Goal: Task Accomplishment & Management: Use online tool/utility

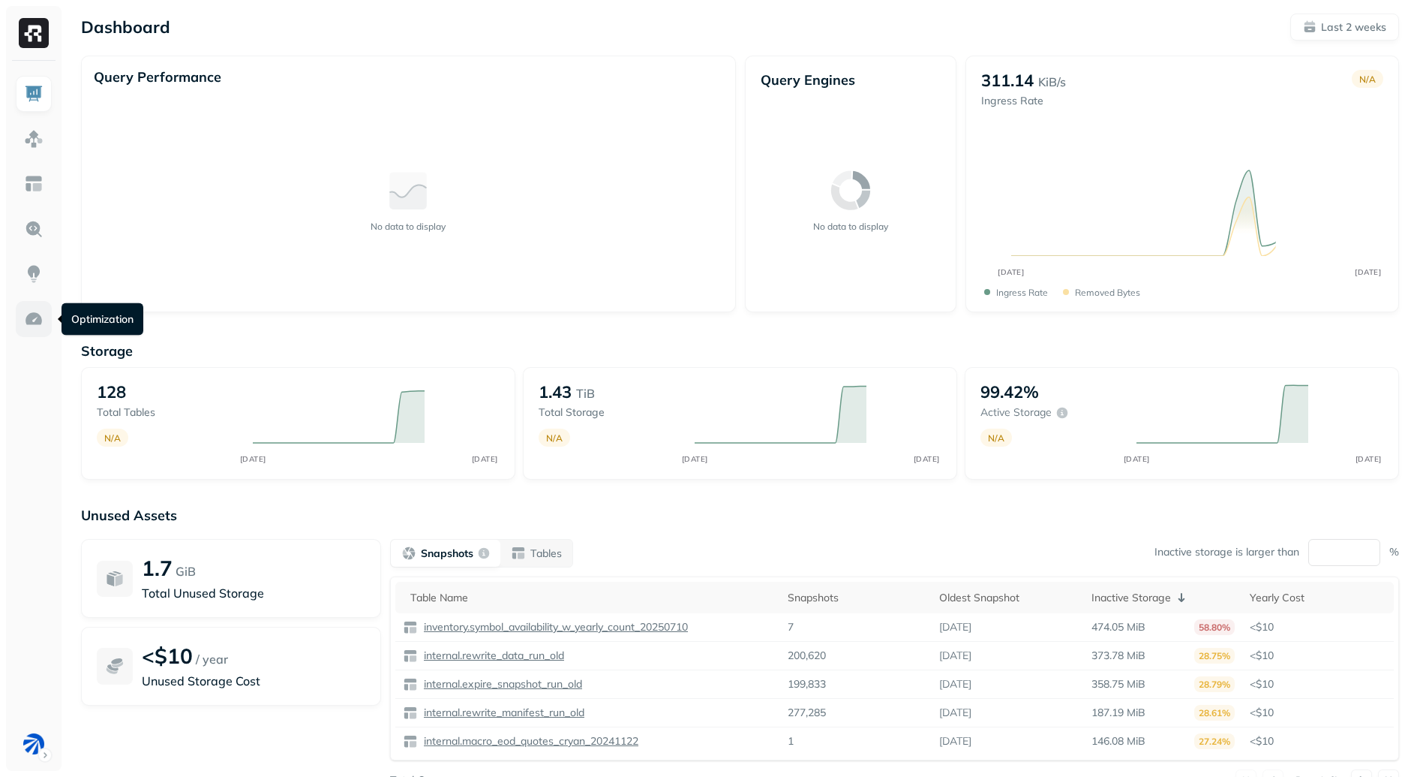
click at [34, 314] on img at bounding box center [34, 319] width 20 height 20
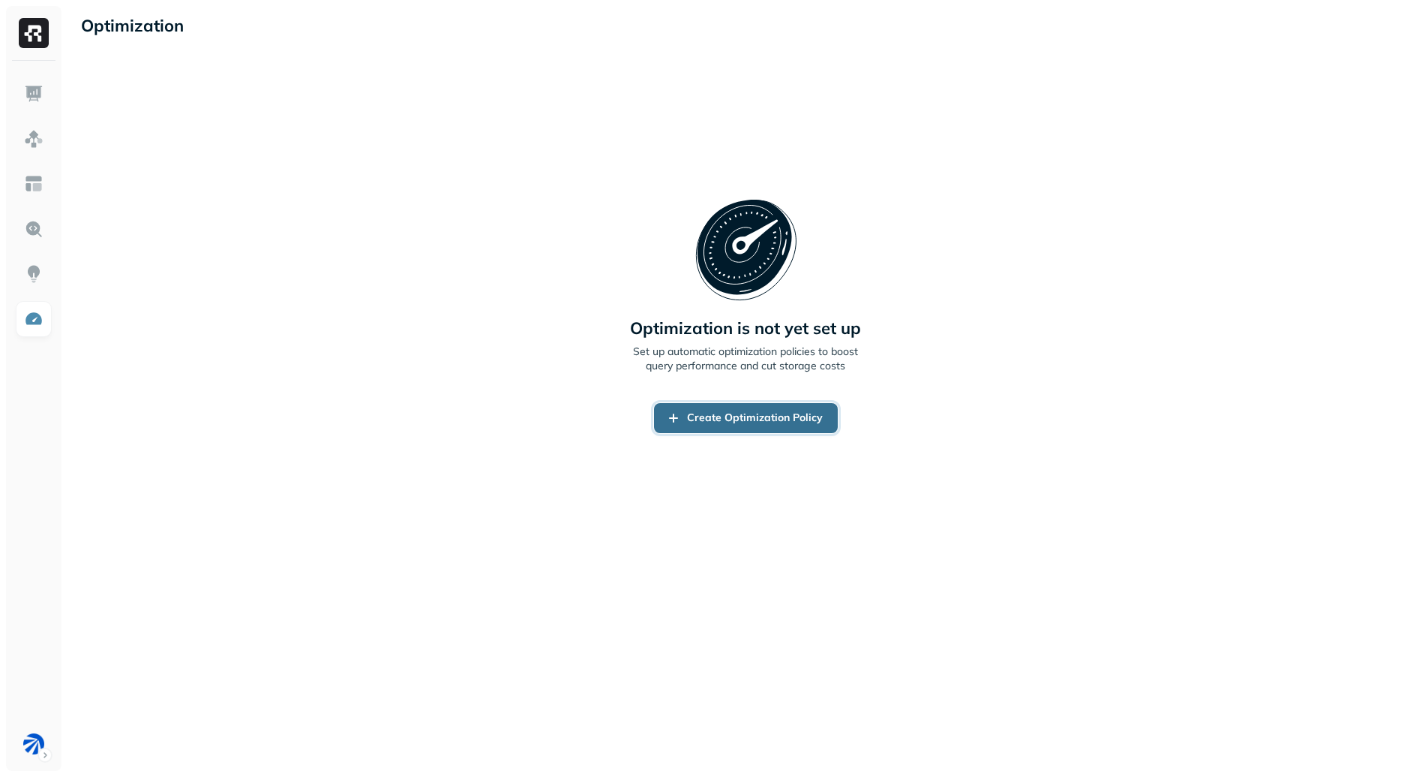
click at [752, 418] on link "Create Optimization Policy" at bounding box center [746, 418] width 184 height 30
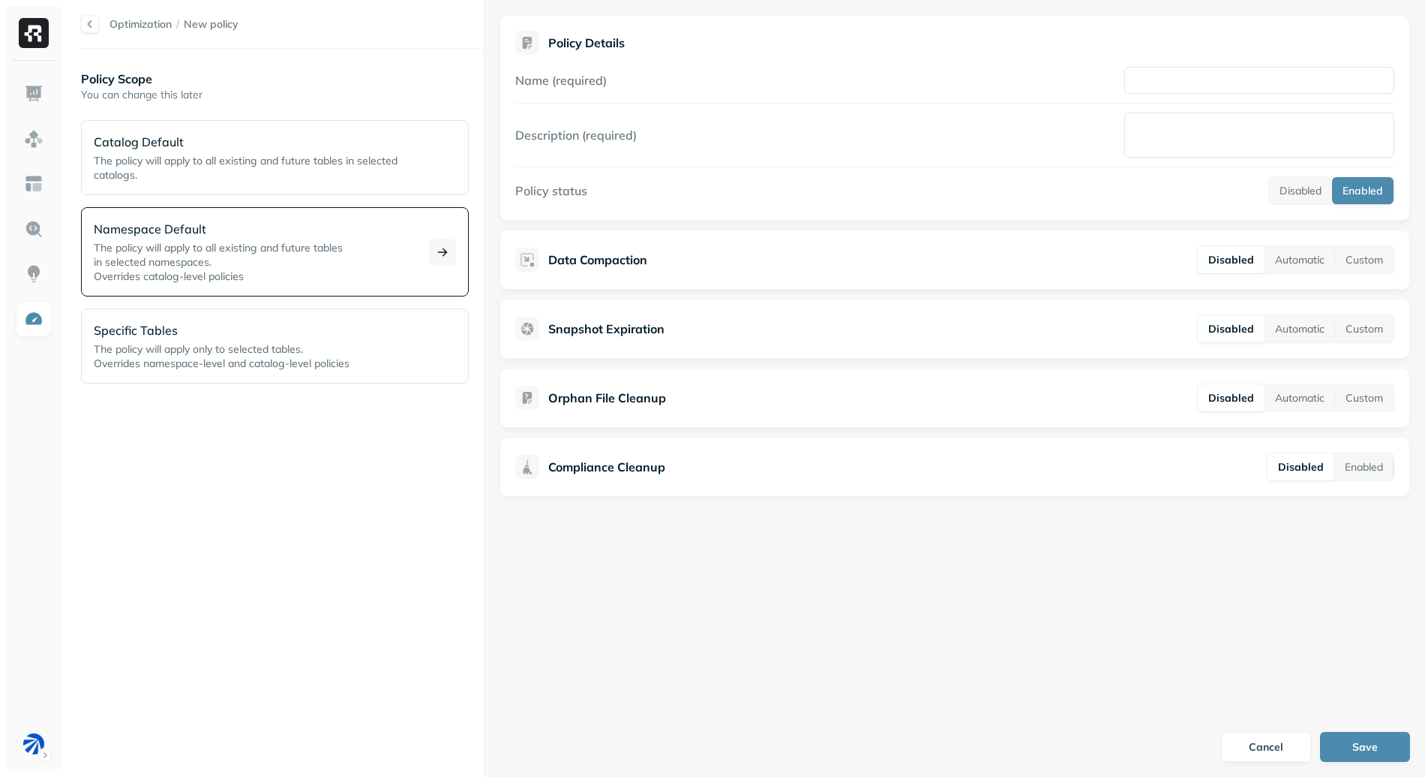
click at [204, 251] on span "The policy will apply to all existing and future tables" at bounding box center [218, 248] width 249 height 14
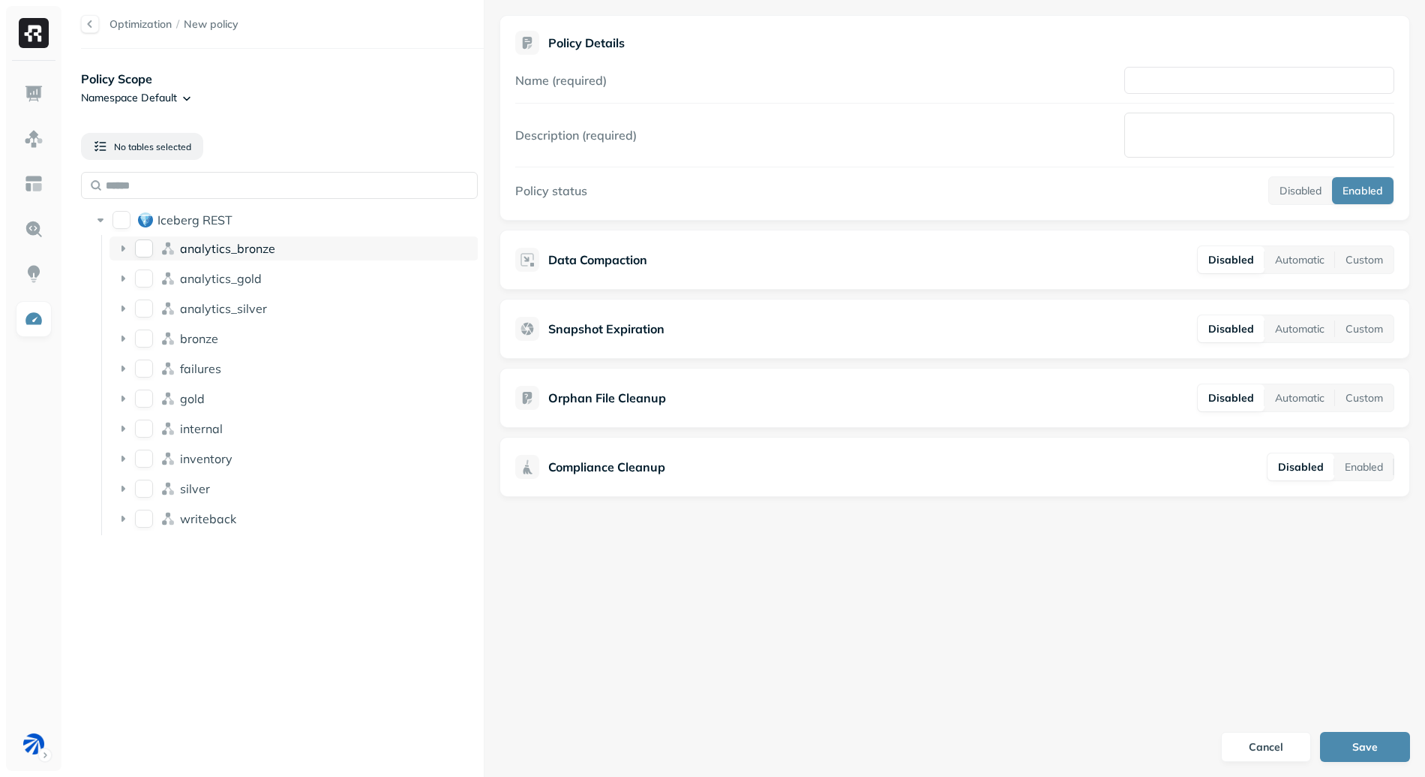
click at [147, 248] on button "analytics_bronze" at bounding box center [144, 248] width 18 height 18
click at [120, 248] on icon at bounding box center [123, 248] width 15 height 15
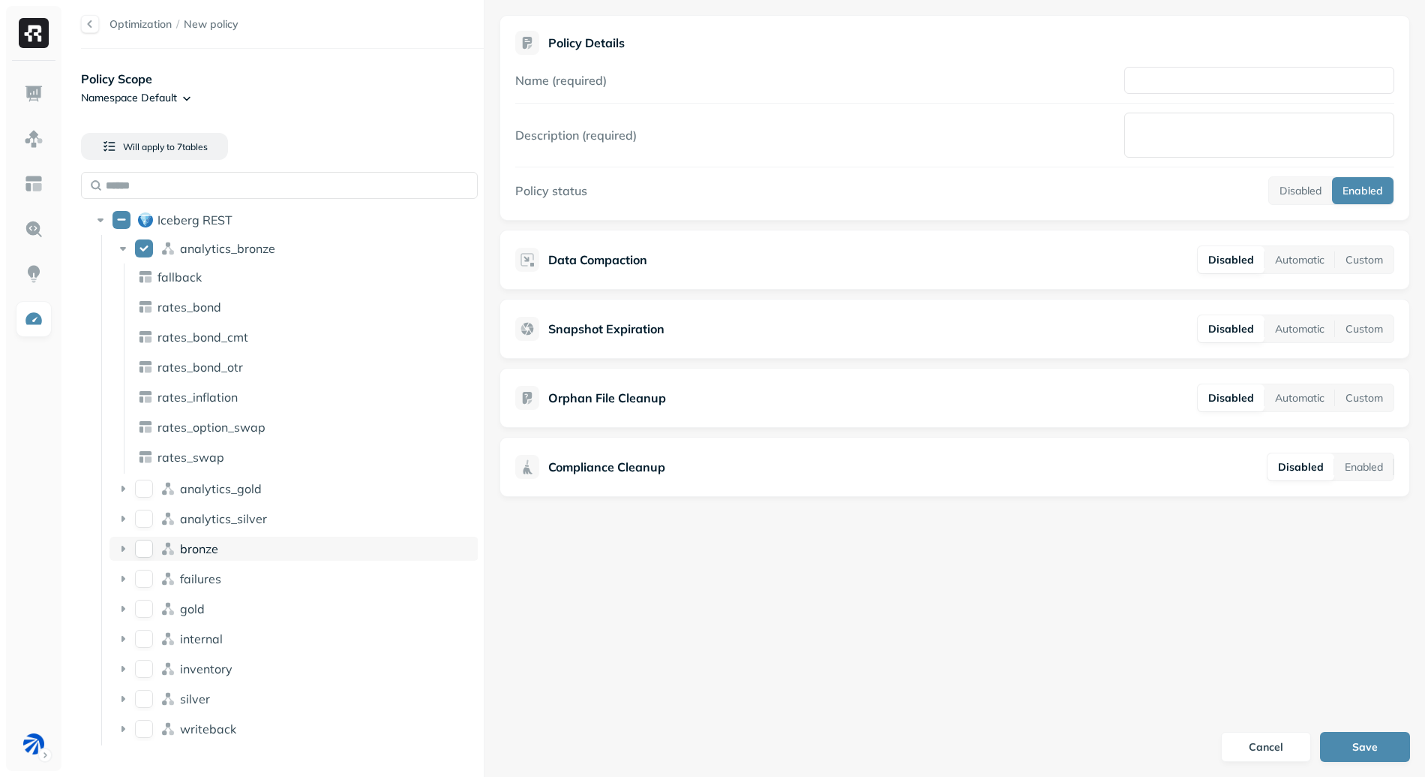
click at [123, 541] on icon at bounding box center [123, 548] width 15 height 15
click at [146, 554] on button "bronze" at bounding box center [144, 548] width 18 height 18
click at [160, 98] on html "Optimization / New policy Policy Scope Namespace Default Will apply to 15 table…" at bounding box center [712, 388] width 1425 height 777
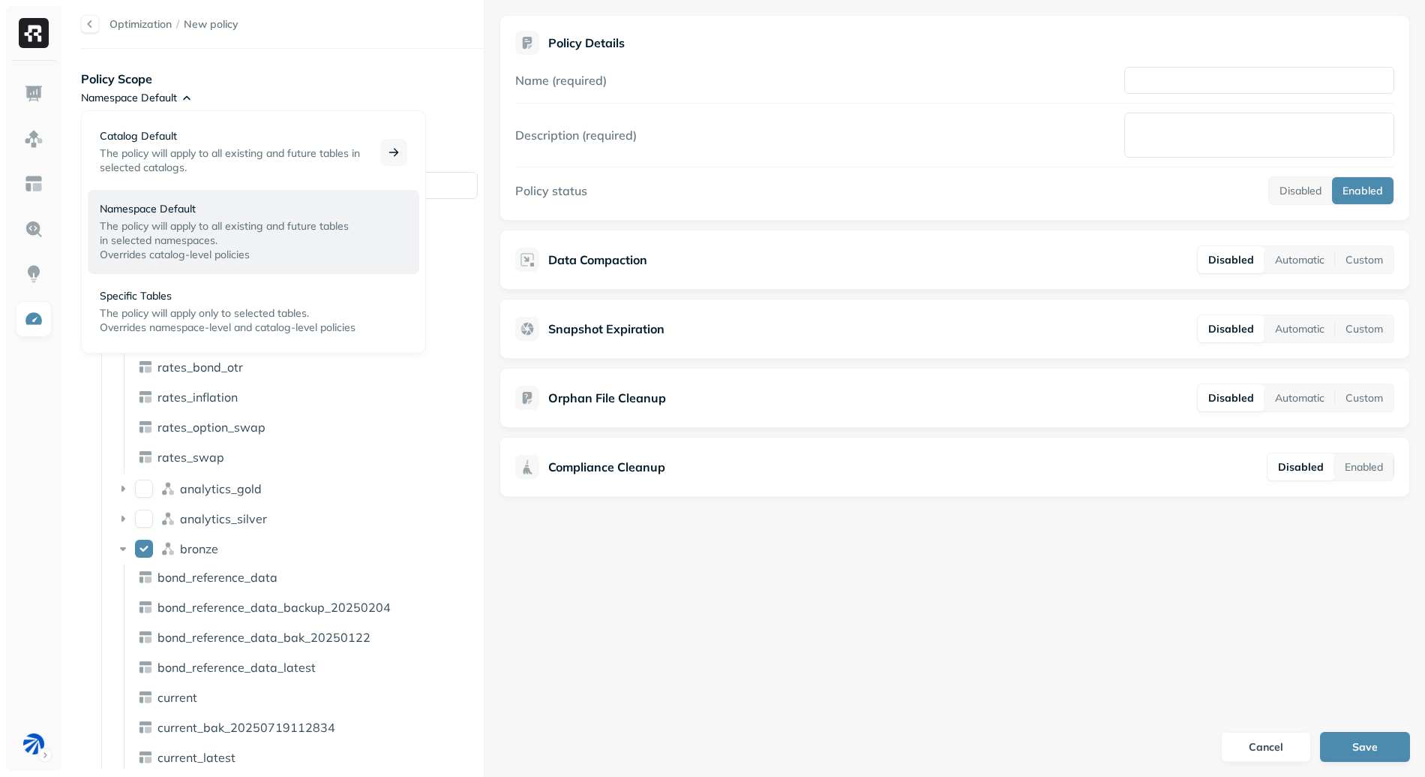
click at [193, 146] on span "The policy will apply to all existing and future tables in selected catalogs." at bounding box center [230, 160] width 260 height 28
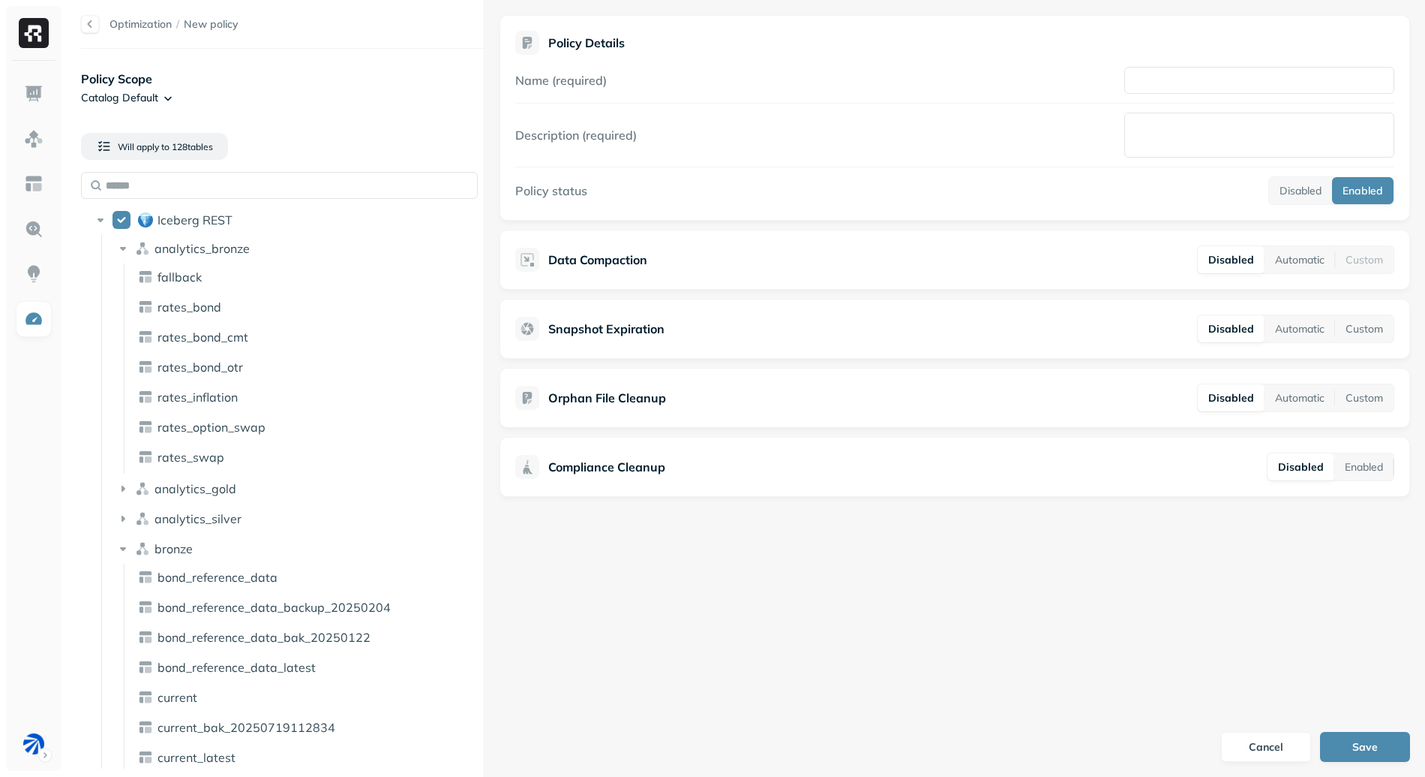
click at [163, 93] on html "Optimization / New policy Policy Scope Catalog Default Will apply to 128 table …" at bounding box center [712, 388] width 1425 height 777
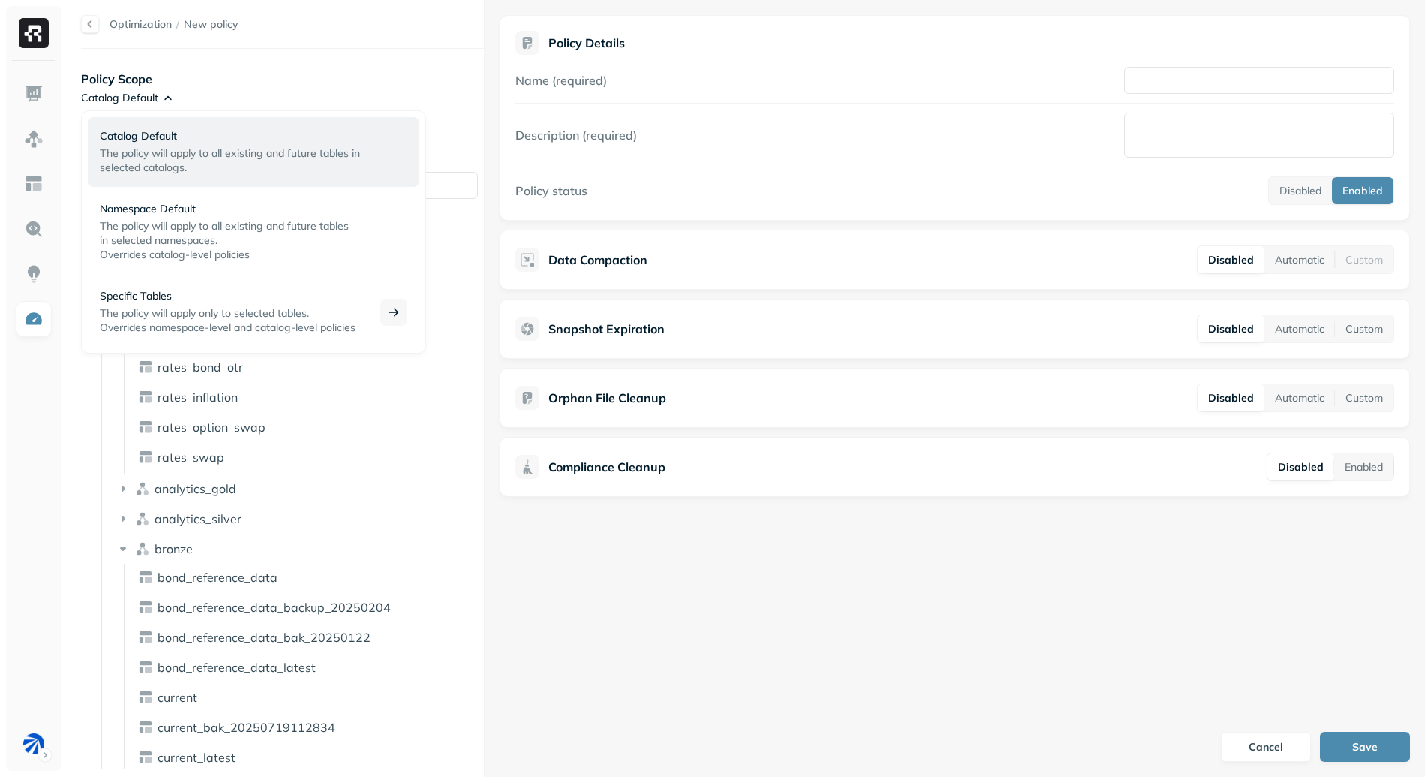
click at [192, 320] on p "The policy will apply only to selected tables. Overrides namespace-level and ca…" at bounding box center [231, 320] width 263 height 29
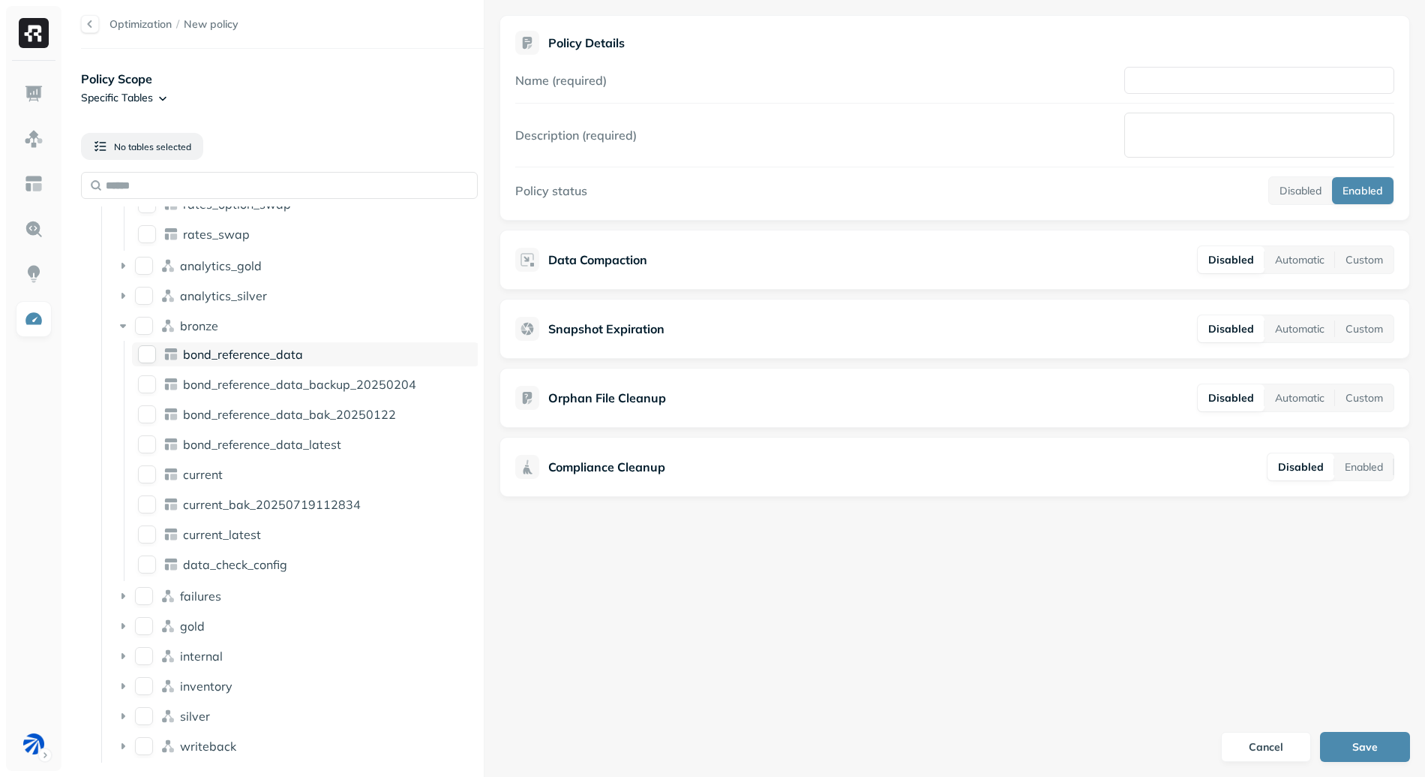
scroll to position [173, 0]
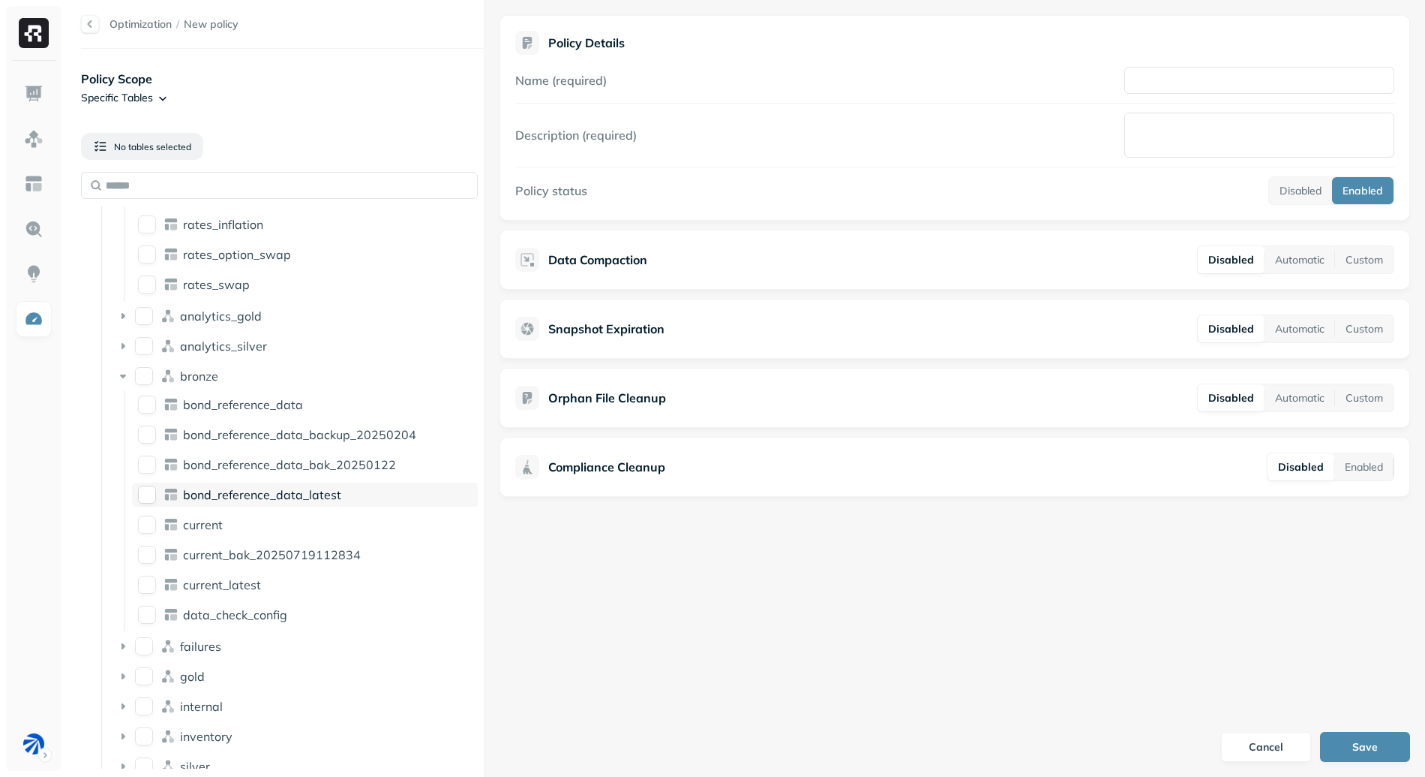
click at [219, 488] on span "bond_reference_data_latest" at bounding box center [262, 494] width 158 height 15
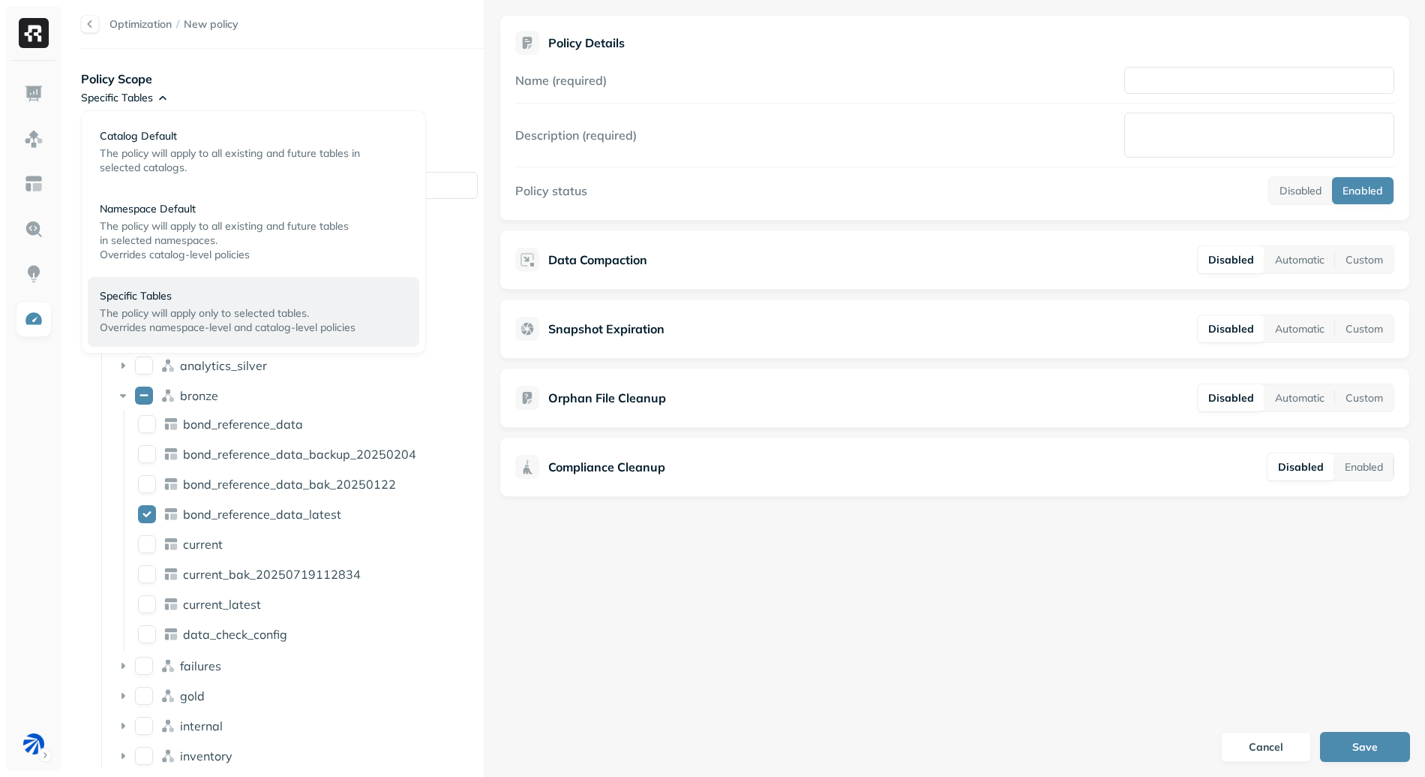
click at [153, 95] on html "Optimization / New policy Policy Scope Specific Tables Will apply to 1 table Ic…" at bounding box center [712, 388] width 1425 height 777
click at [195, 227] on span "The policy will apply to all existing and future tables" at bounding box center [224, 226] width 249 height 14
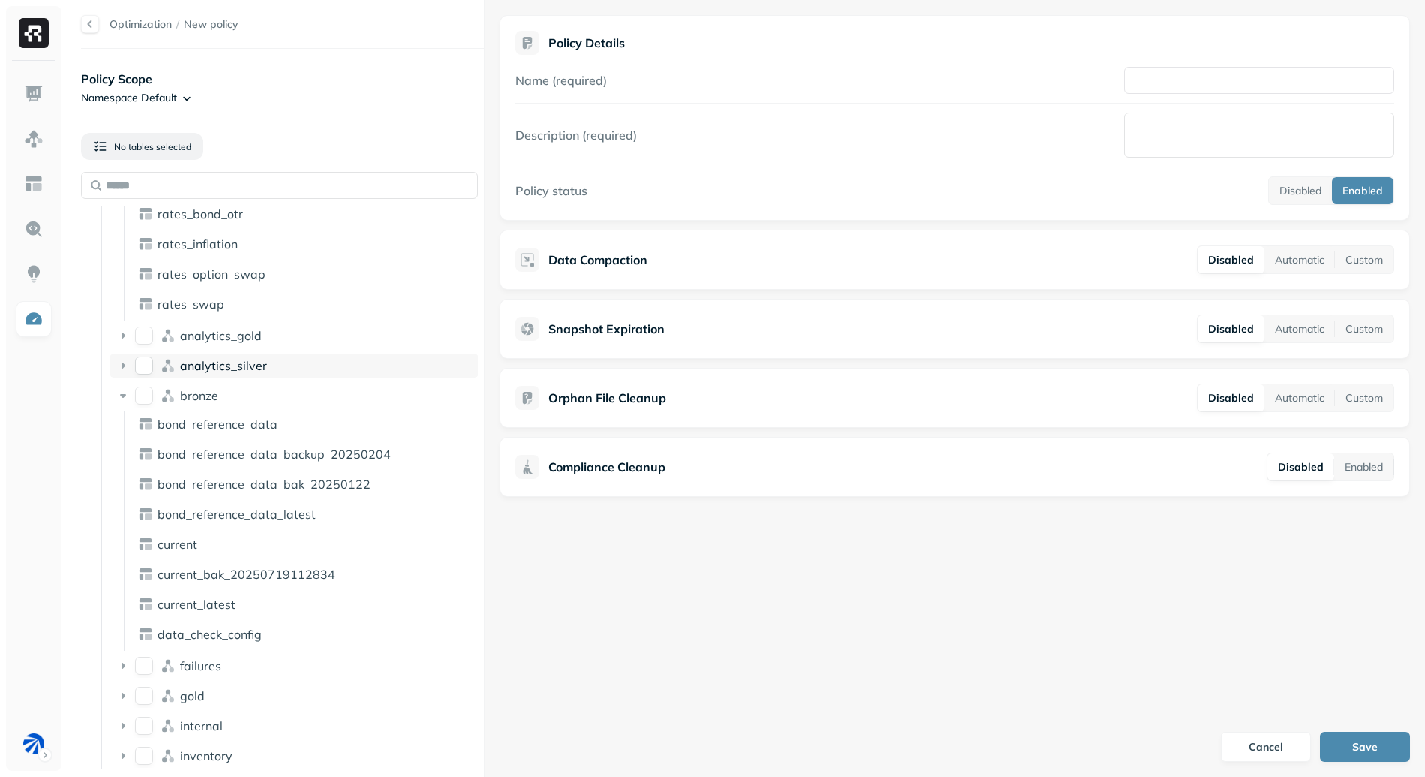
click at [150, 371] on button "analytics_silver" at bounding box center [144, 365] width 18 height 18
click at [133, 341] on div "analytics_gold" at bounding box center [294, 335] width 369 height 24
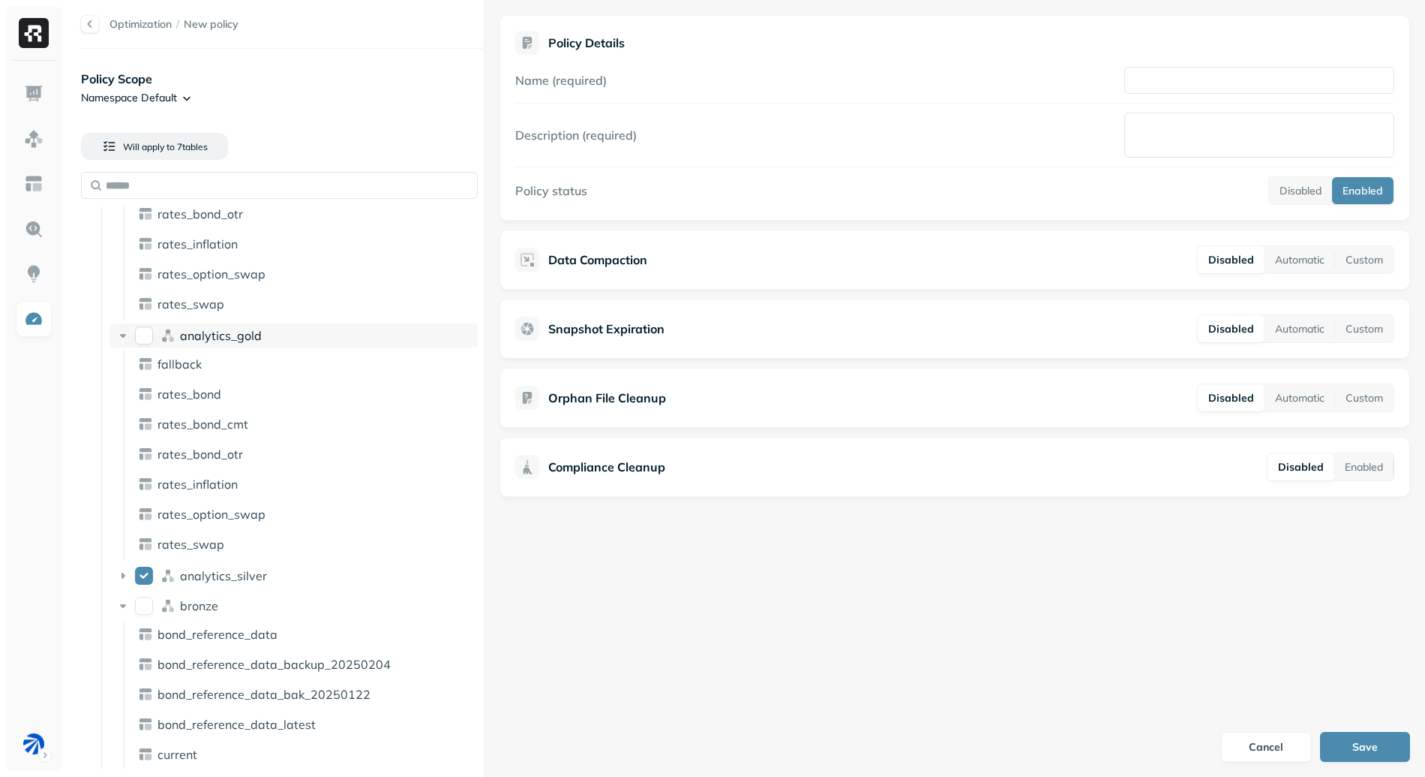
scroll to position [0, 0]
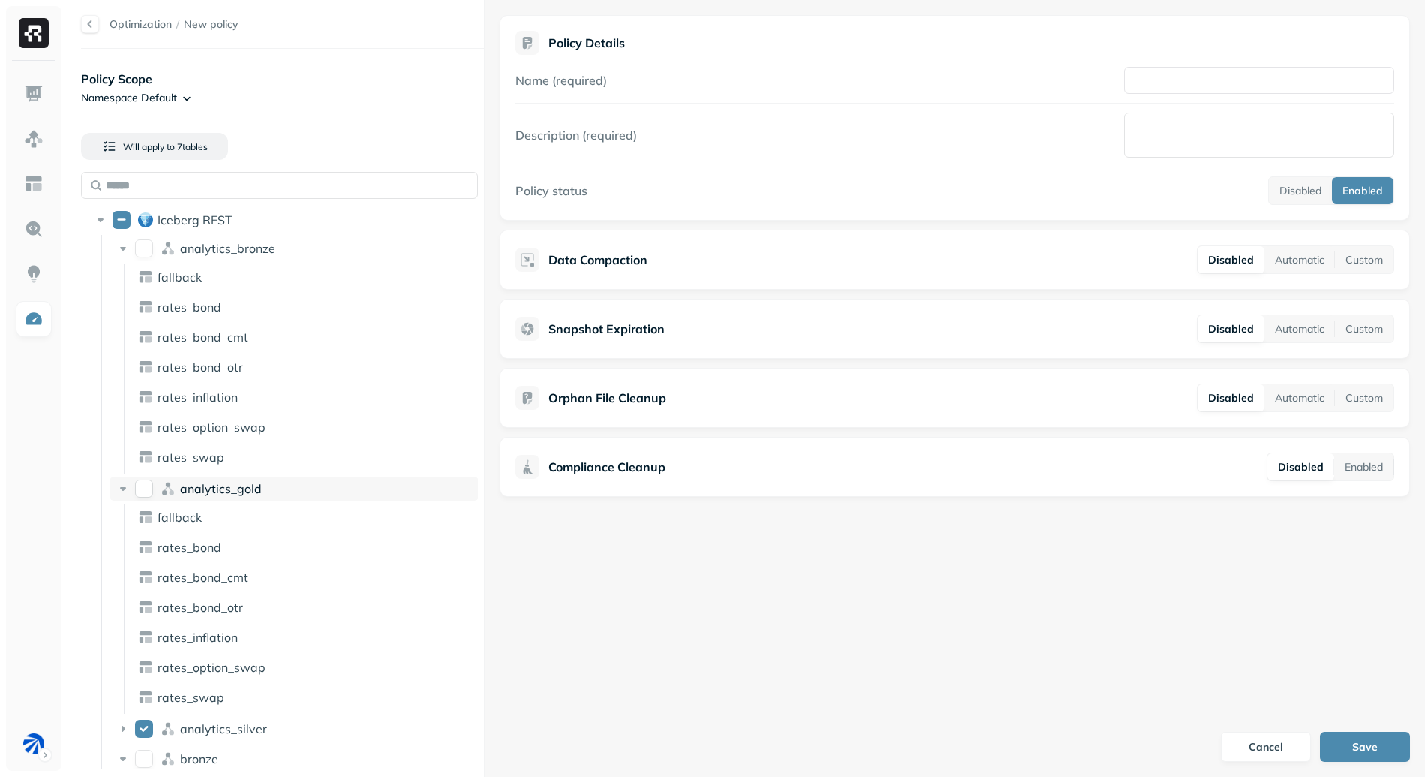
click at [155, 488] on div "analytics_gold" at bounding box center [294, 488] width 369 height 24
click at [120, 222] on button "Iceberg REST" at bounding box center [122, 220] width 18 height 18
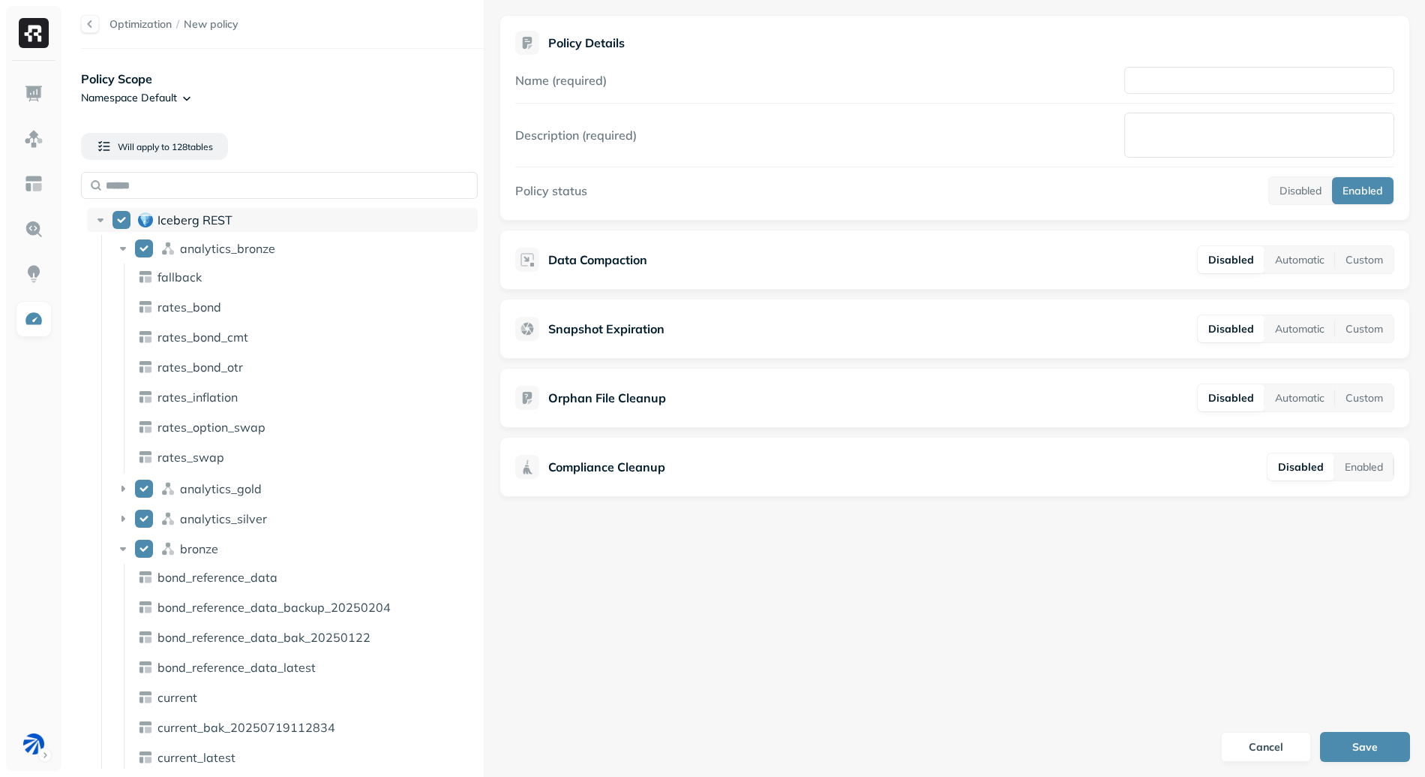
click at [120, 222] on button "Iceberg REST" at bounding box center [122, 220] width 18 height 18
click at [149, 98] on html "Optimization / New policy Policy Scope Namespace Default Will apply to 128 tabl…" at bounding box center [712, 388] width 1425 height 777
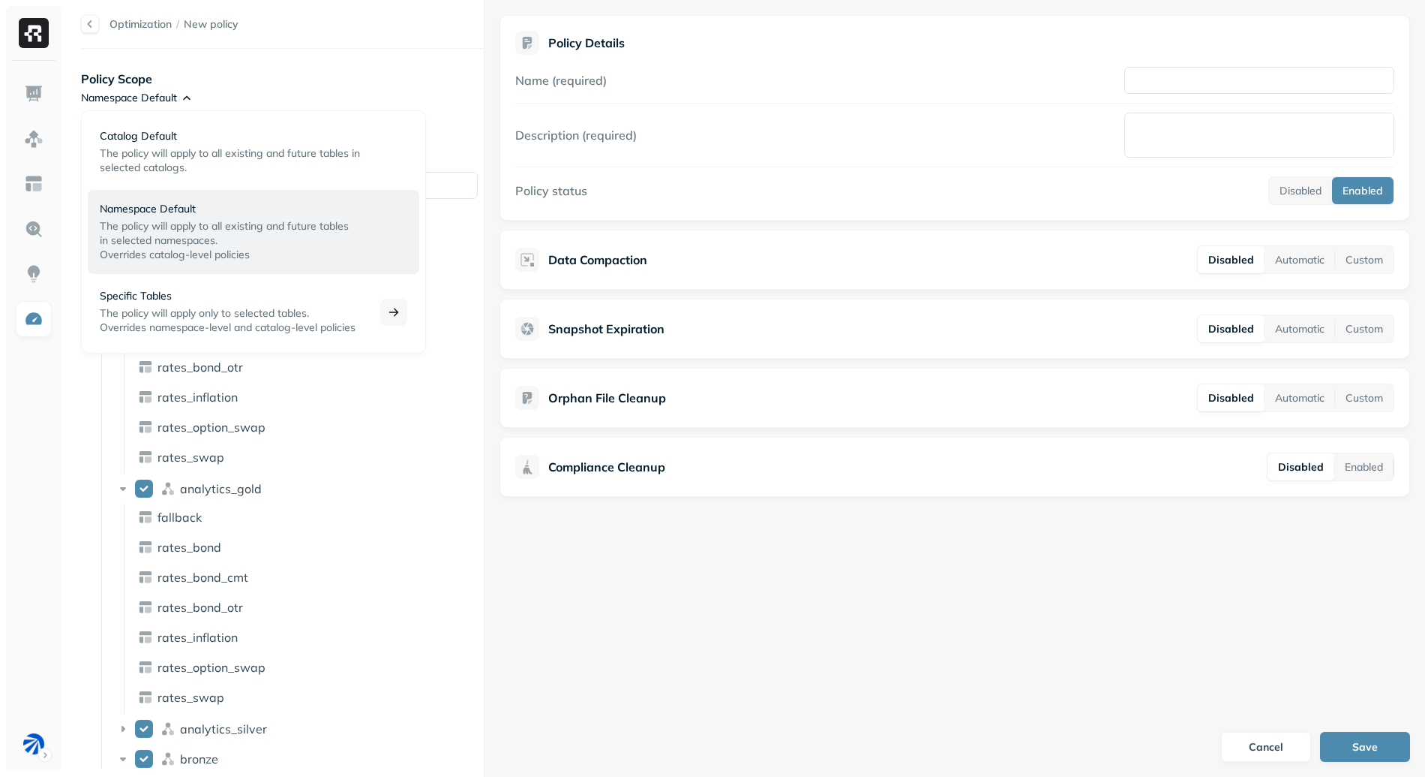
click at [192, 315] on span "The policy will apply only to selected tables." at bounding box center [204, 313] width 209 height 14
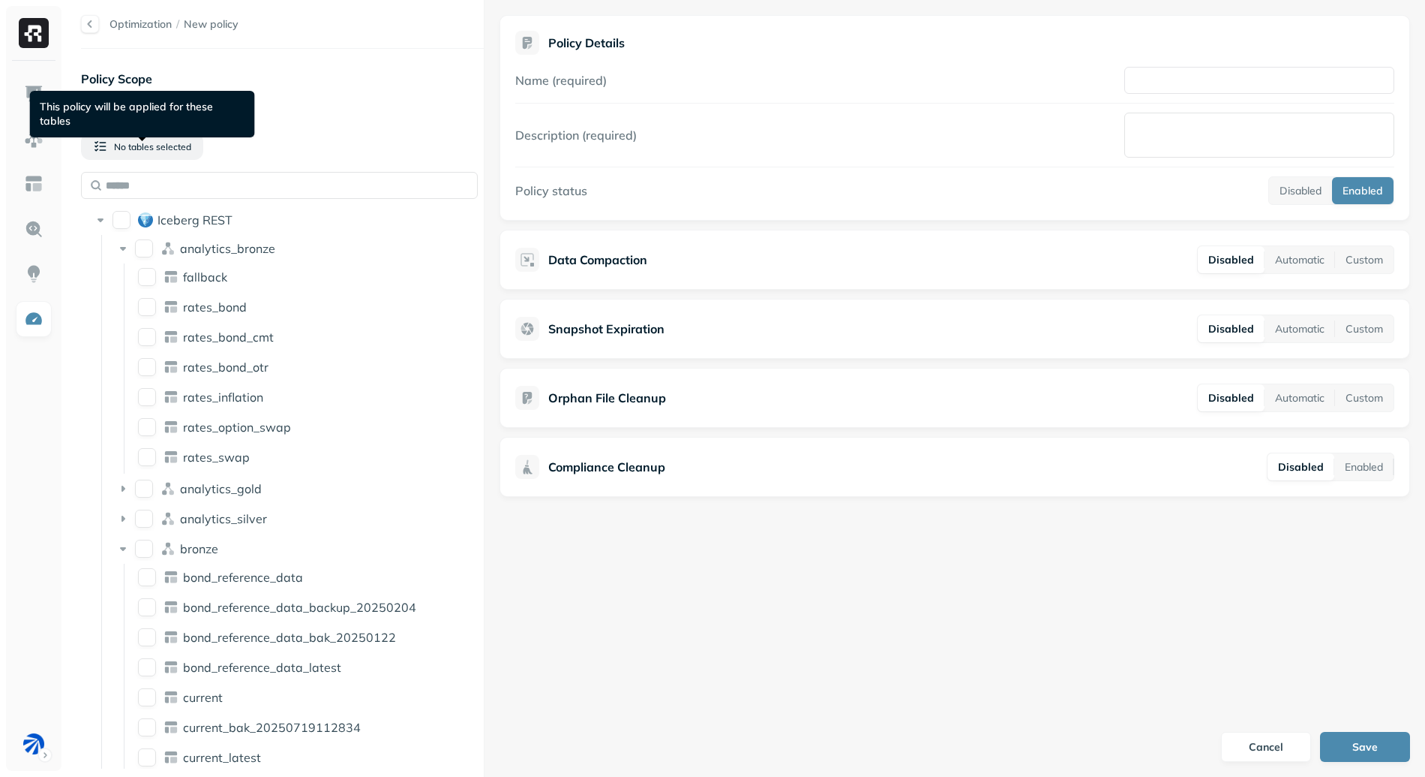
click at [164, 112] on div "This policy will be applied for these tables This policy will be applied for th…" at bounding box center [142, 114] width 225 height 47
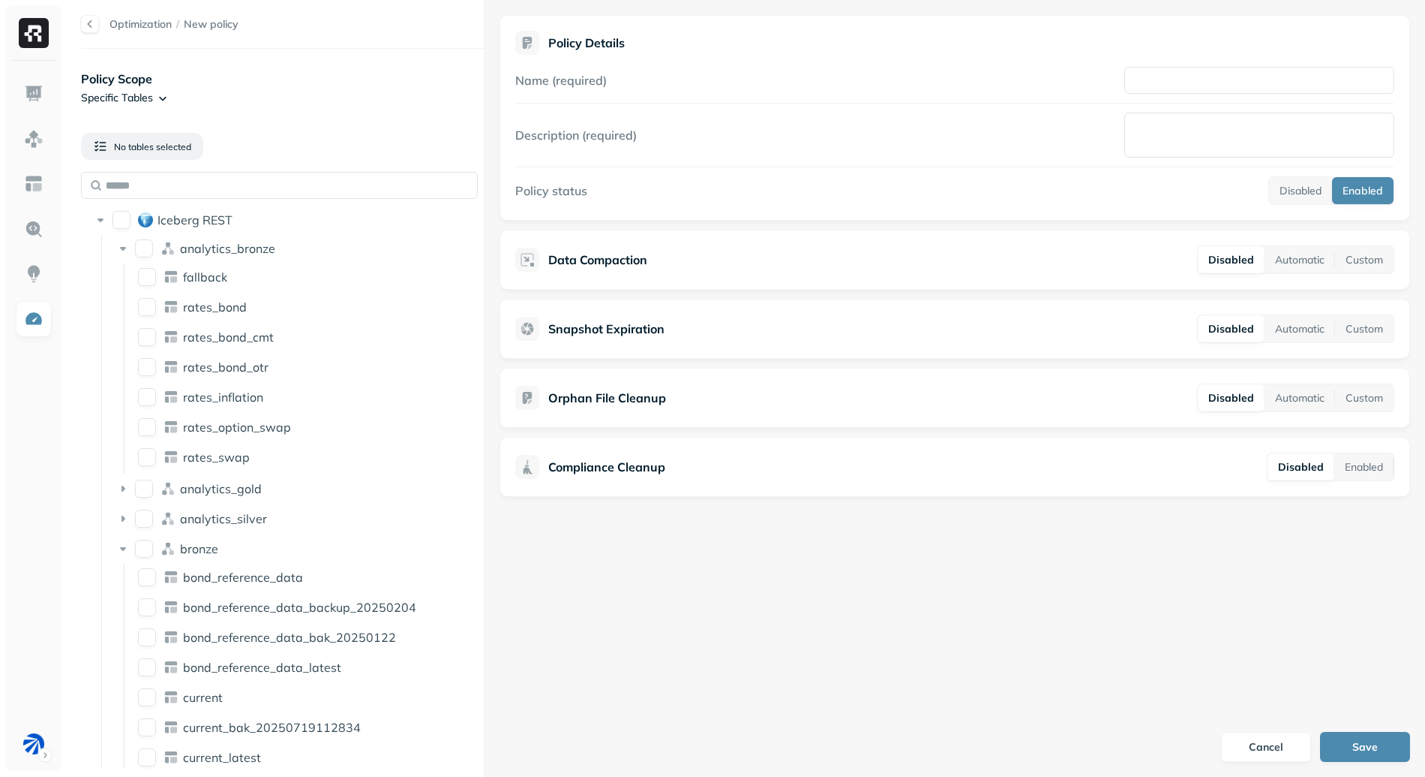
click at [134, 95] on html "Optimization / New policy Policy Scope Specific Tables No tables selected Icebe…" at bounding box center [712, 388] width 1425 height 777
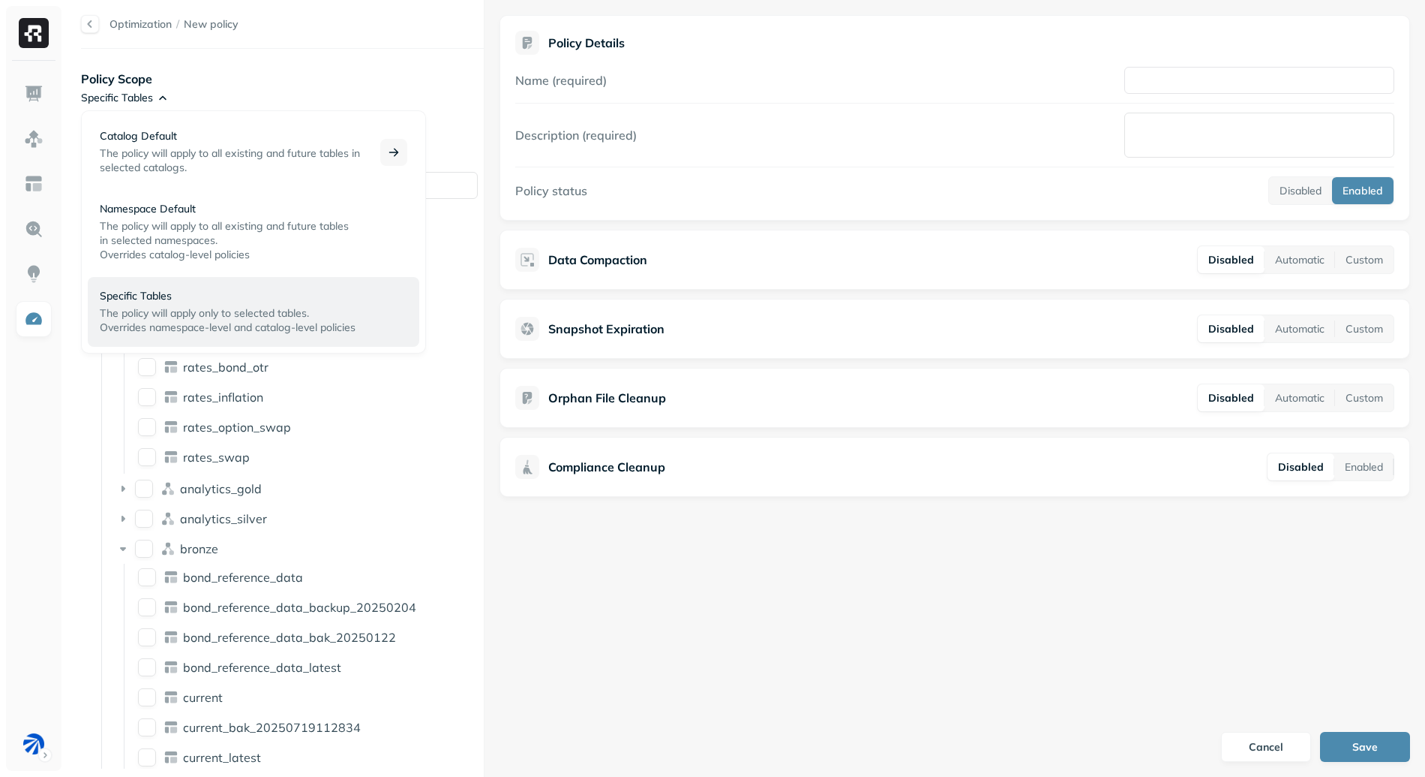
click at [166, 146] on div "Catalog Default The policy will apply to all existing and future tables in sele…" at bounding box center [237, 152] width 275 height 46
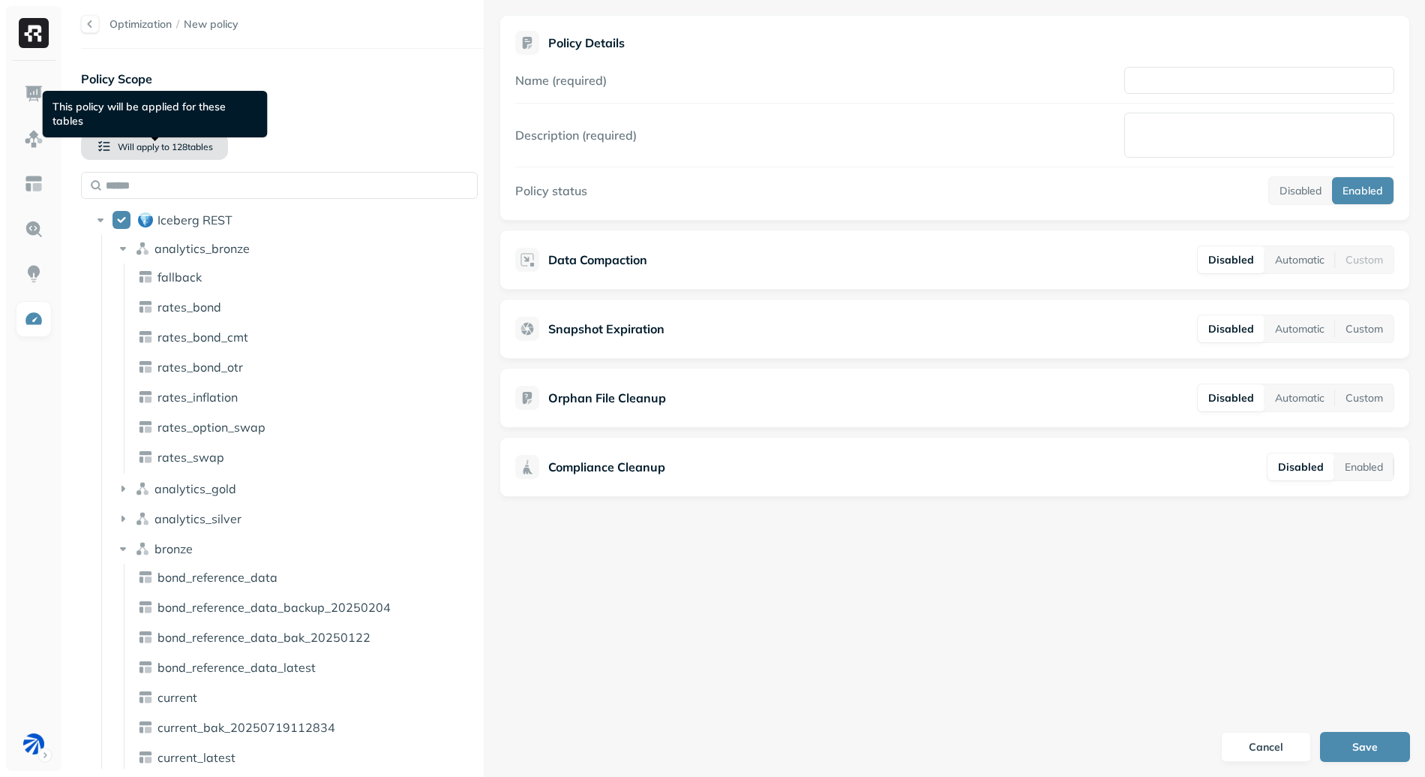
click at [134, 152] on span "Will apply to" at bounding box center [144, 146] width 52 height 11
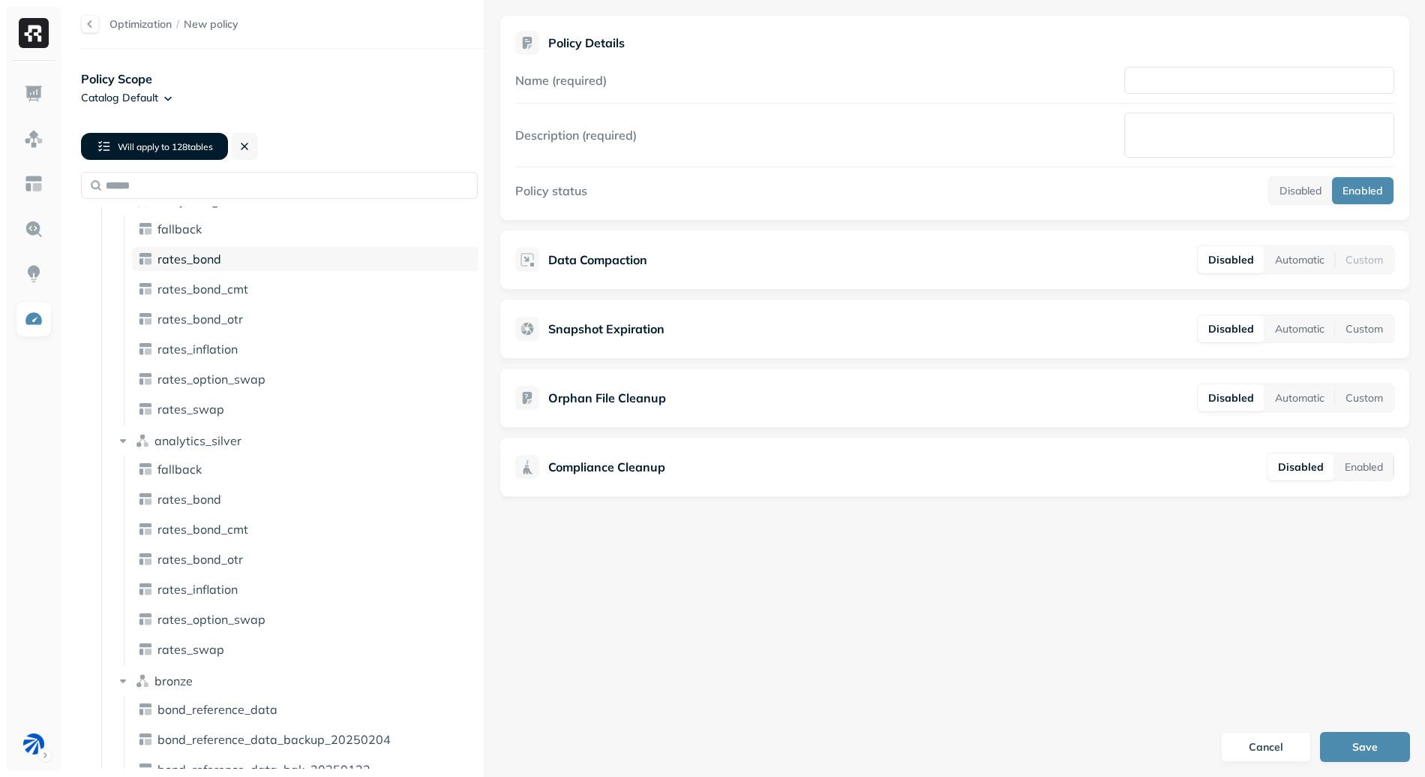
scroll to position [442, 0]
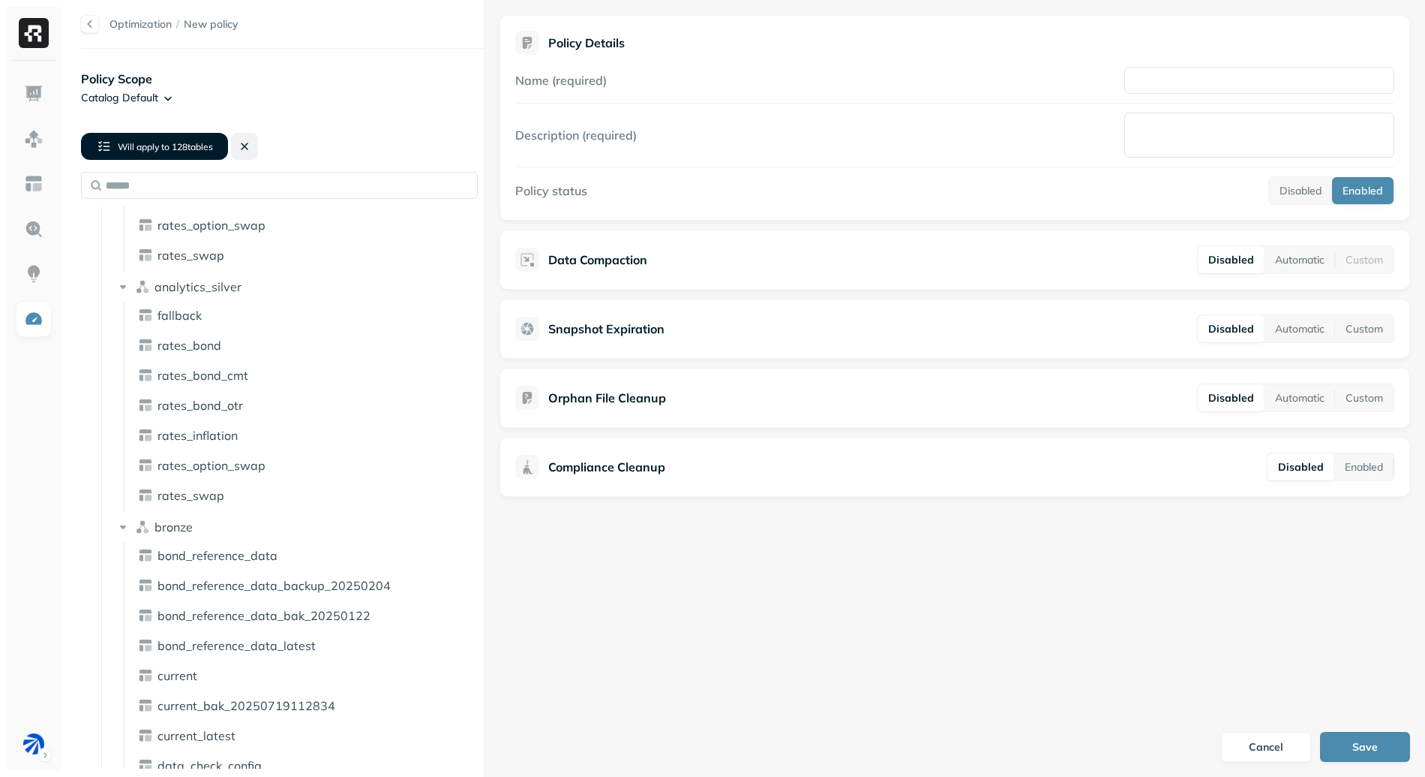
click at [245, 146] on button at bounding box center [244, 146] width 27 height 27
click at [1391, 473] on button "Enabled" at bounding box center [1364, 466] width 59 height 27
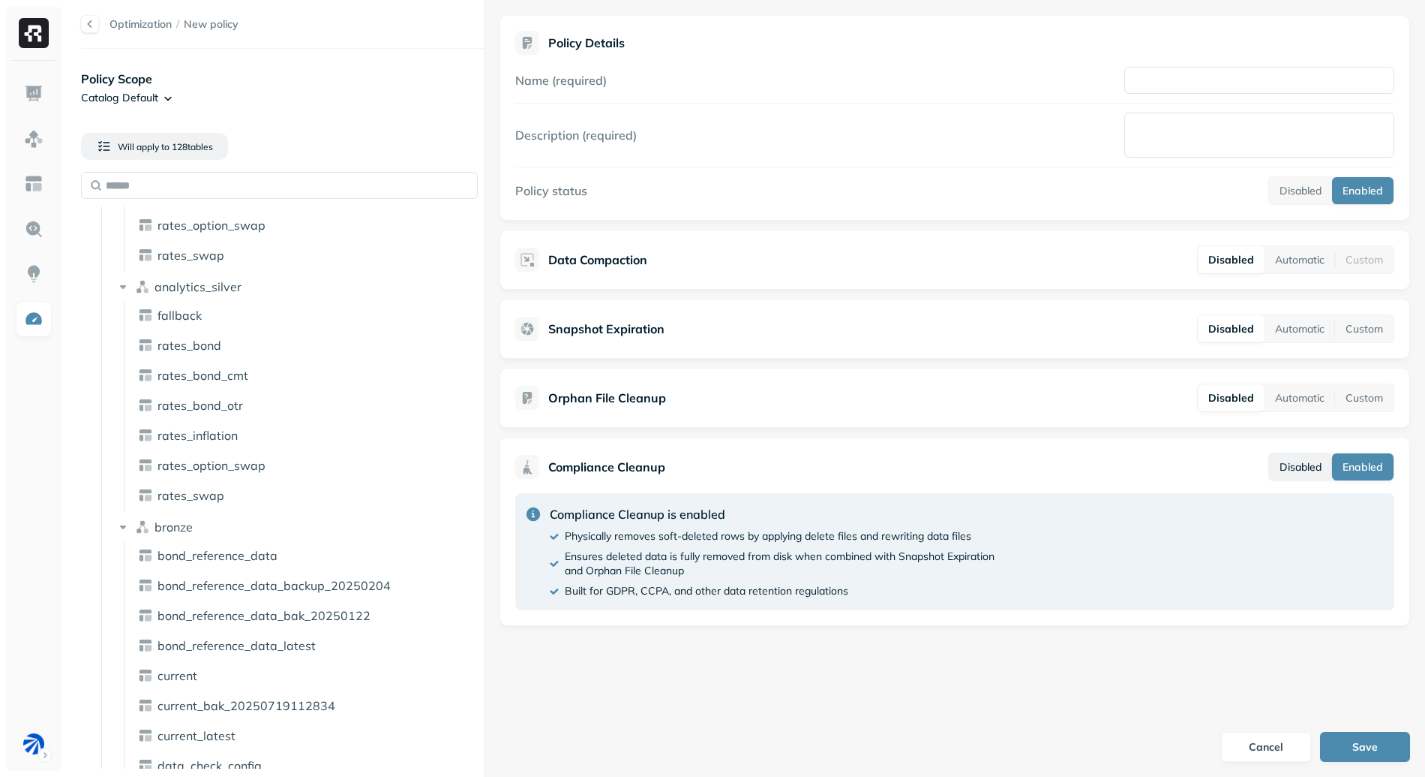
click at [1324, 473] on button "Disabled" at bounding box center [1300, 466] width 63 height 27
